Goal: Task Accomplishment & Management: Complete application form

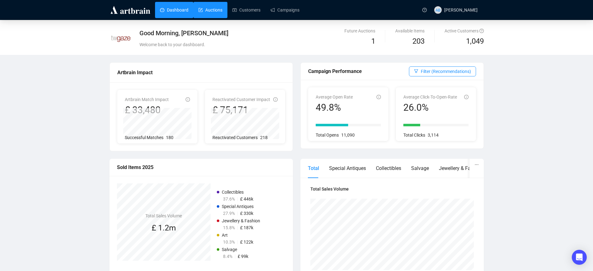
drag, startPoint x: 210, startPoint y: 6, endPoint x: 214, endPoint y: 14, distance: 8.4
click at [210, 6] on link "Auctions" at bounding box center [210, 10] width 24 height 16
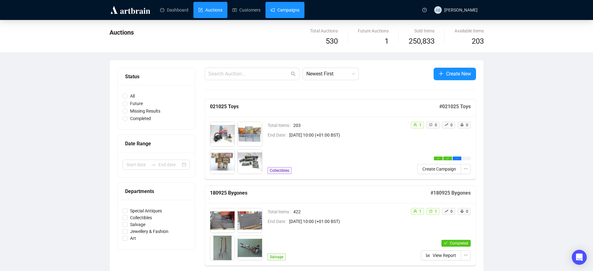
click at [273, 7] on link "Campaigns" at bounding box center [284, 10] width 29 height 16
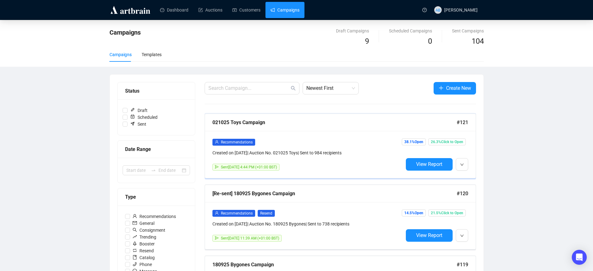
click at [434, 157] on div "38.1% Open 26.3% Click to Open View Report" at bounding box center [435, 154] width 65 height 32
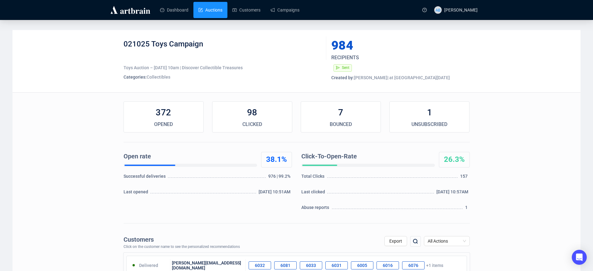
click at [206, 16] on link "Auctions" at bounding box center [210, 10] width 24 height 16
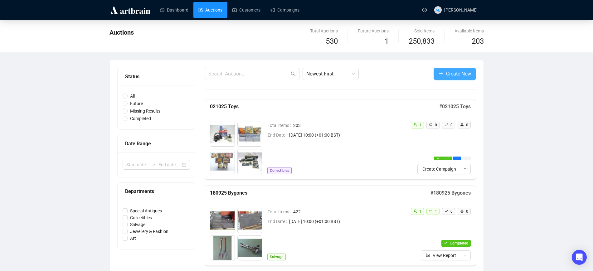
click at [459, 77] on span "Create New" at bounding box center [458, 74] width 25 height 8
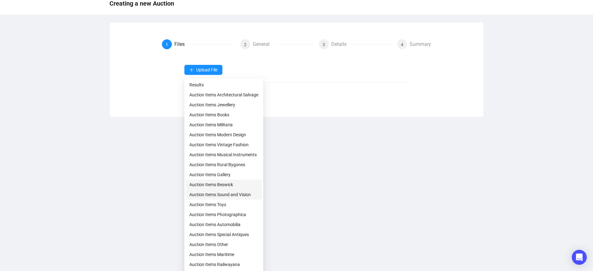
scroll to position [69, 0]
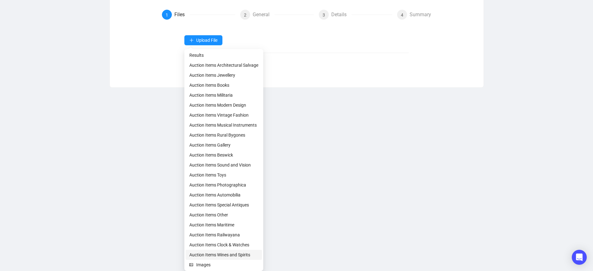
click at [225, 254] on span "Auction Items Wines and Spirits" at bounding box center [223, 254] width 69 height 7
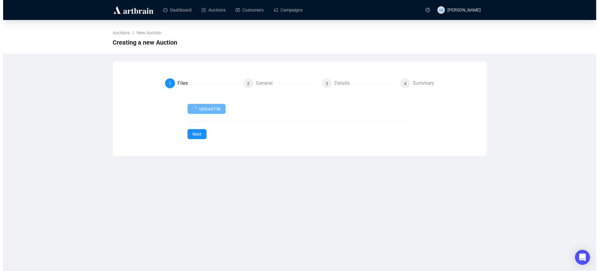
scroll to position [0, 0]
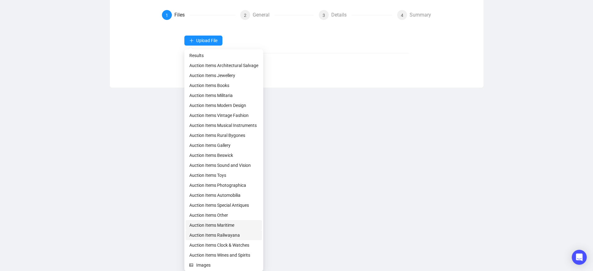
scroll to position [69, 0]
click at [230, 255] on span "Auction Items Wines and Spirits" at bounding box center [223, 254] width 69 height 7
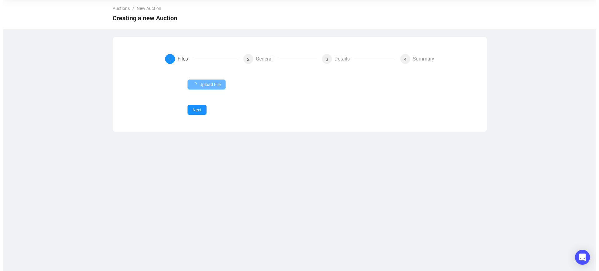
scroll to position [0, 0]
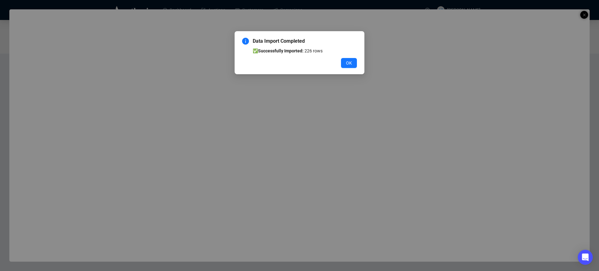
click at [346, 65] on span "OK" at bounding box center [349, 63] width 6 height 7
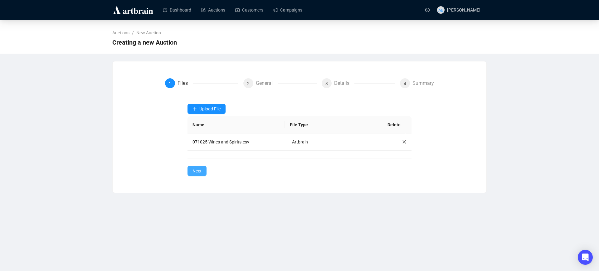
click at [199, 171] on span "Next" at bounding box center [196, 170] width 9 height 7
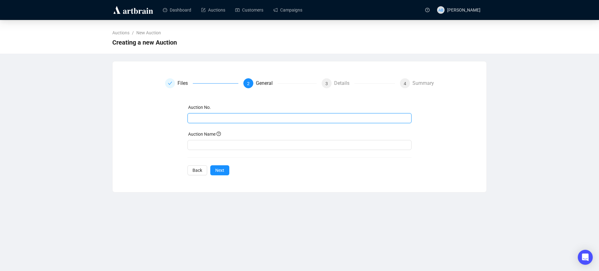
click at [235, 119] on input "text" at bounding box center [298, 118] width 215 height 7
type input "071025 Wines and Spirits"
drag, startPoint x: 257, startPoint y: 123, endPoint x: 253, endPoint y: 119, distance: 5.1
click at [254, 120] on span "071025 Wines and Spirits" at bounding box center [299, 118] width 224 height 10
drag, startPoint x: 253, startPoint y: 119, endPoint x: 157, endPoint y: 115, distance: 97.1
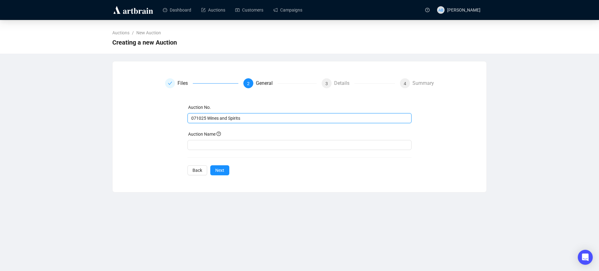
click at [157, 115] on div "Files 2 General 3 Details 4 Summary Auction No. 071025 Wines and Spirits Auctio…" at bounding box center [299, 126] width 359 height 97
click at [218, 148] on input "text" at bounding box center [299, 145] width 224 height 10
paste input "071025 Wines and Spirits"
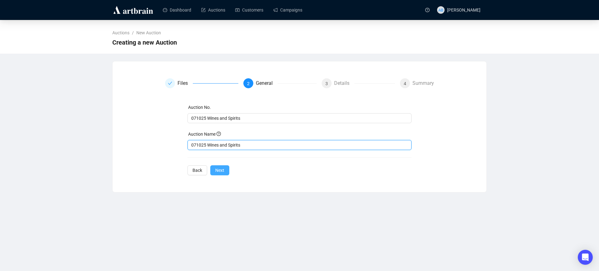
type input "071025 Wines and Spirits"
click at [223, 172] on span "Next" at bounding box center [219, 170] width 9 height 7
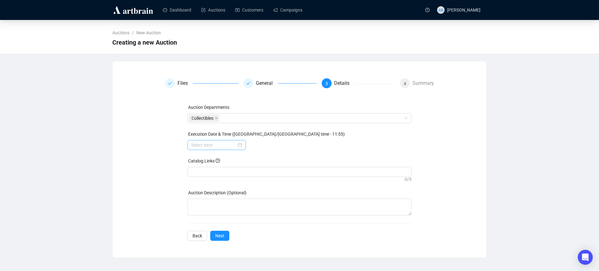
click at [239, 145] on div at bounding box center [216, 145] width 51 height 7
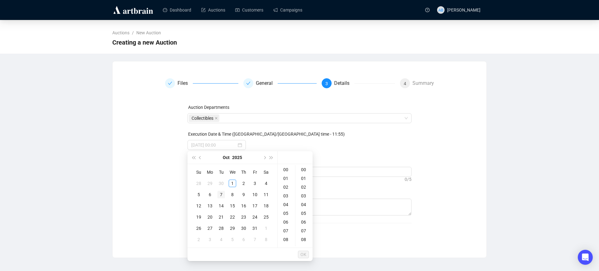
click at [222, 193] on div "7" at bounding box center [220, 194] width 7 height 7
click at [286, 180] on div "10" at bounding box center [286, 179] width 15 height 9
type input "2025-10-07 10:00"
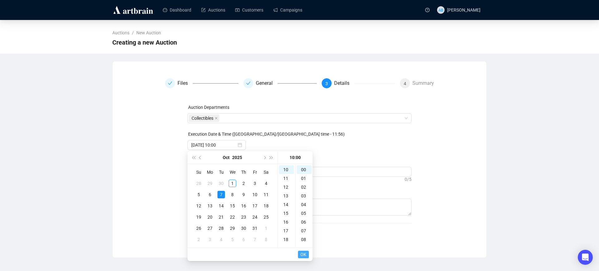
click at [304, 252] on span "OK" at bounding box center [303, 254] width 6 height 12
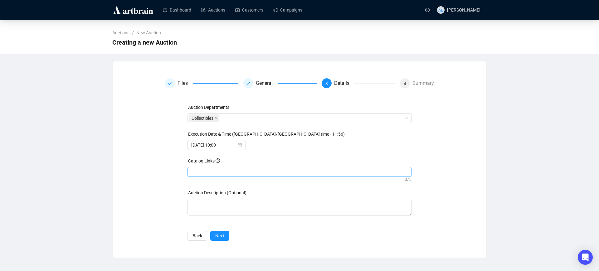
click at [222, 167] on div at bounding box center [300, 171] width 222 height 9
paste input "https://auctions.twgaze.co.uk/catalogue/adb0aafaabca26b4a80fed7e00e15eaa/8a390e…"
type input "https://auctions.twgaze.co.uk/catalogue/adb0aafaabca26b4a80fed7e00e15eaa/8a390e…"
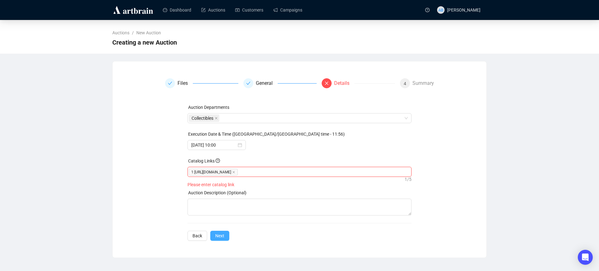
click at [217, 243] on div "Files General Details 4 Summary Auction Departments Collectibles Execution Date…" at bounding box center [299, 159] width 373 height 177
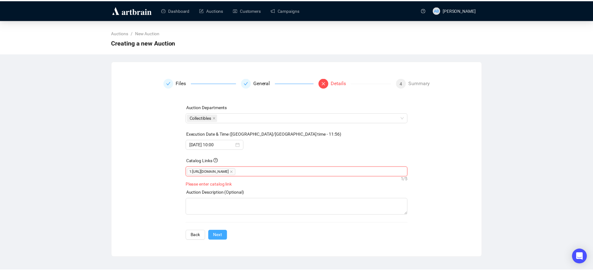
scroll to position [0, 0]
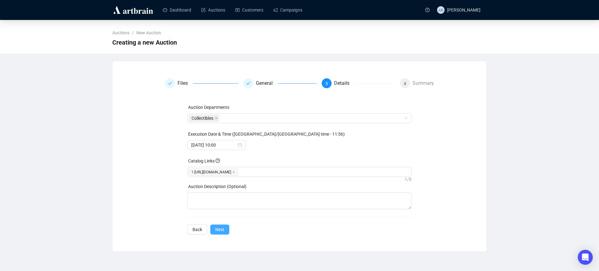
click at [219, 234] on button "Next" at bounding box center [219, 229] width 19 height 10
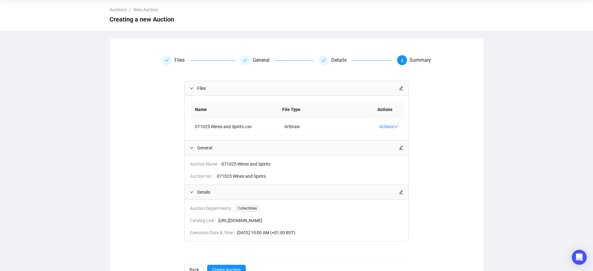
scroll to position [51, 0]
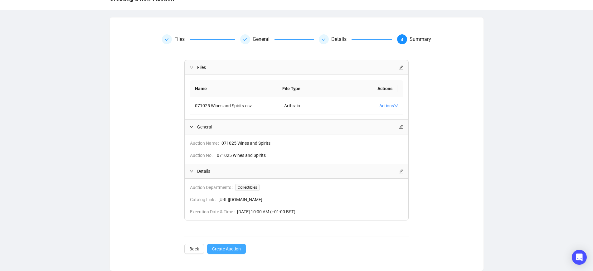
click at [223, 251] on span "Create Auction" at bounding box center [226, 248] width 29 height 7
